Goal: Register for event/course

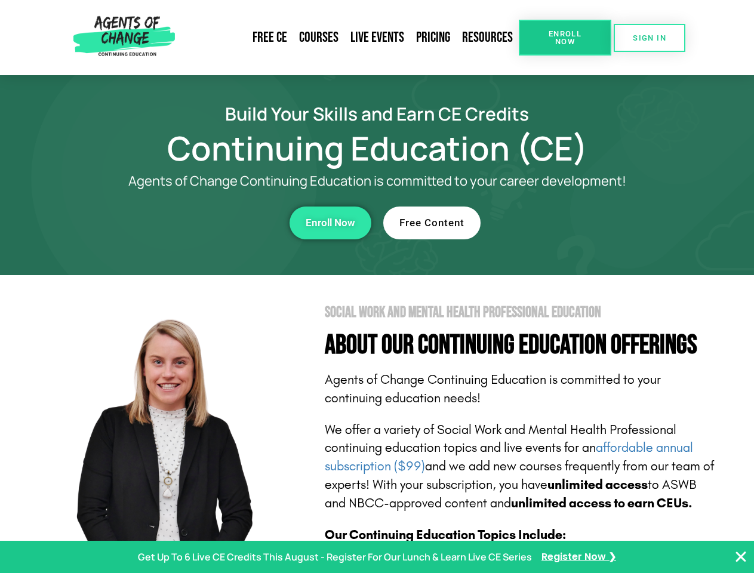
click at [376, 286] on section "Social Work and Mental Health Professional Education About Our Continuing Educa…" at bounding box center [377, 525] width 754 height 501
click at [564, 38] on span "Enroll Now" at bounding box center [565, 38] width 54 height 16
click at [649, 38] on span "SIGN IN" at bounding box center [648, 38] width 33 height 8
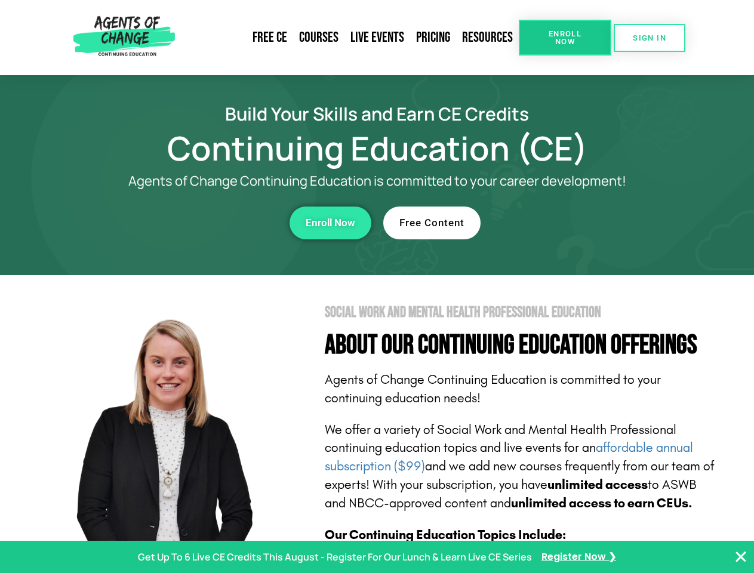
click at [207, 223] on div "Enroll Now" at bounding box center [207, 222] width 328 height 33
click at [330, 223] on span "Enroll Now" at bounding box center [330, 223] width 50 height 10
